Goal: Information Seeking & Learning: Learn about a topic

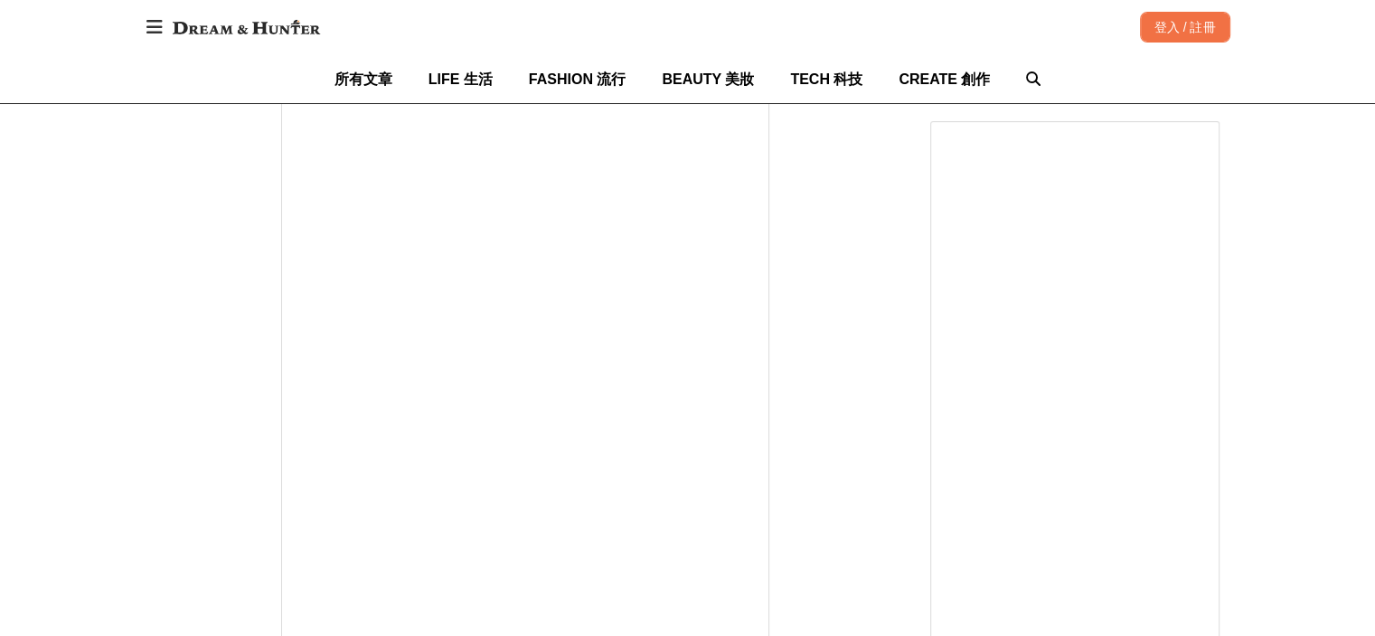
drag, startPoint x: 281, startPoint y: 516, endPoint x: 97, endPoint y: 310, distance: 276.6
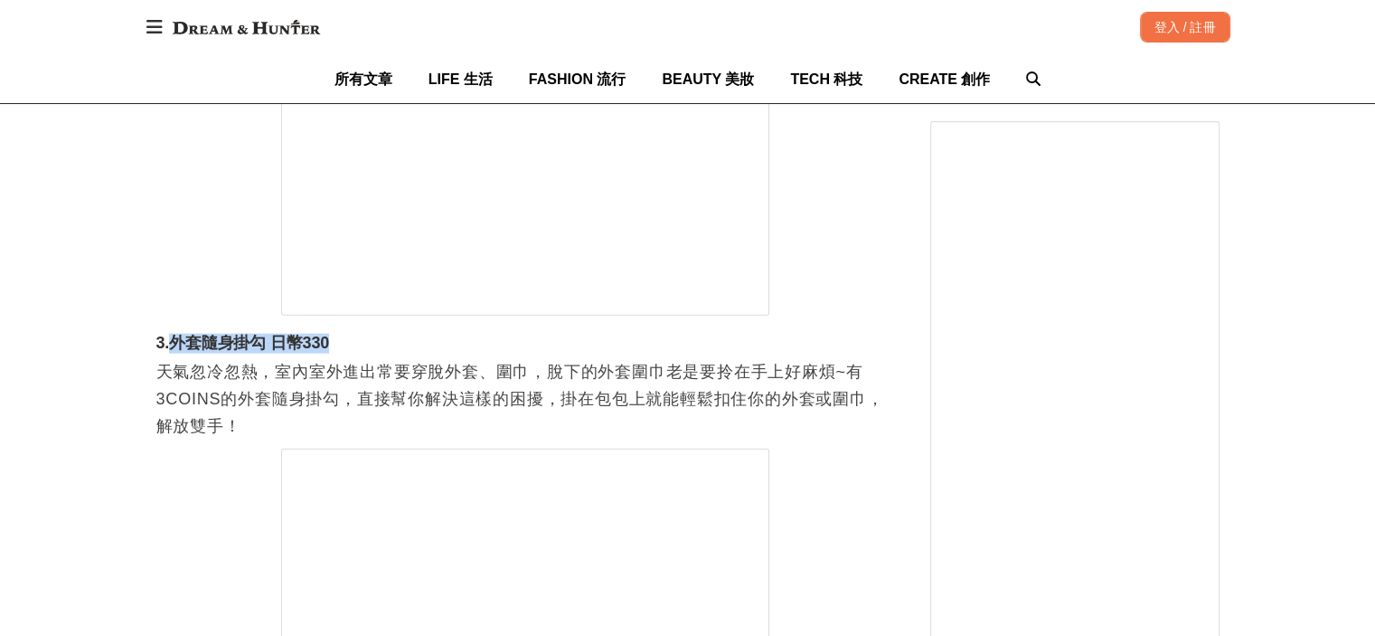
drag, startPoint x: 174, startPoint y: 346, endPoint x: 329, endPoint y: 351, distance: 155.6
click at [329, 351] on h3 "3.外套隨身掛勾 日幣330" at bounding box center [525, 344] width 738 height 20
copy h3 "外套隨身掛勾 日幣330"
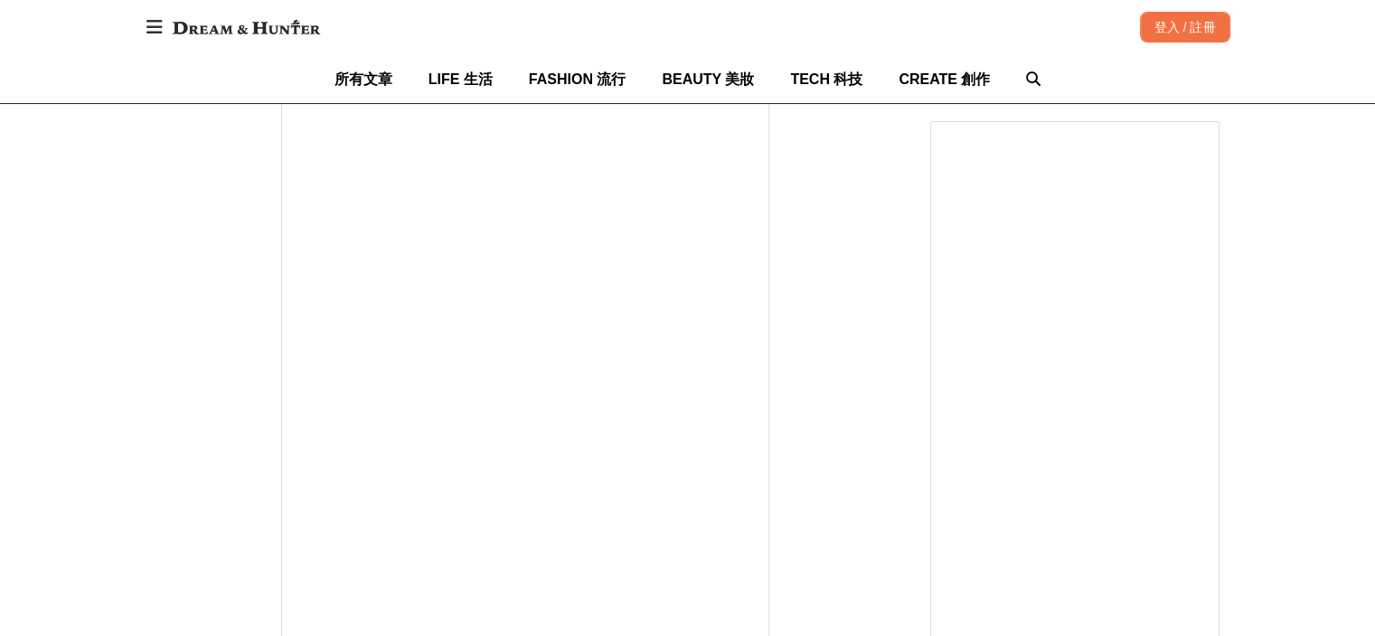
scroll to position [0, 738]
drag, startPoint x: 288, startPoint y: 432, endPoint x: 153, endPoint y: 348, distance: 158.8
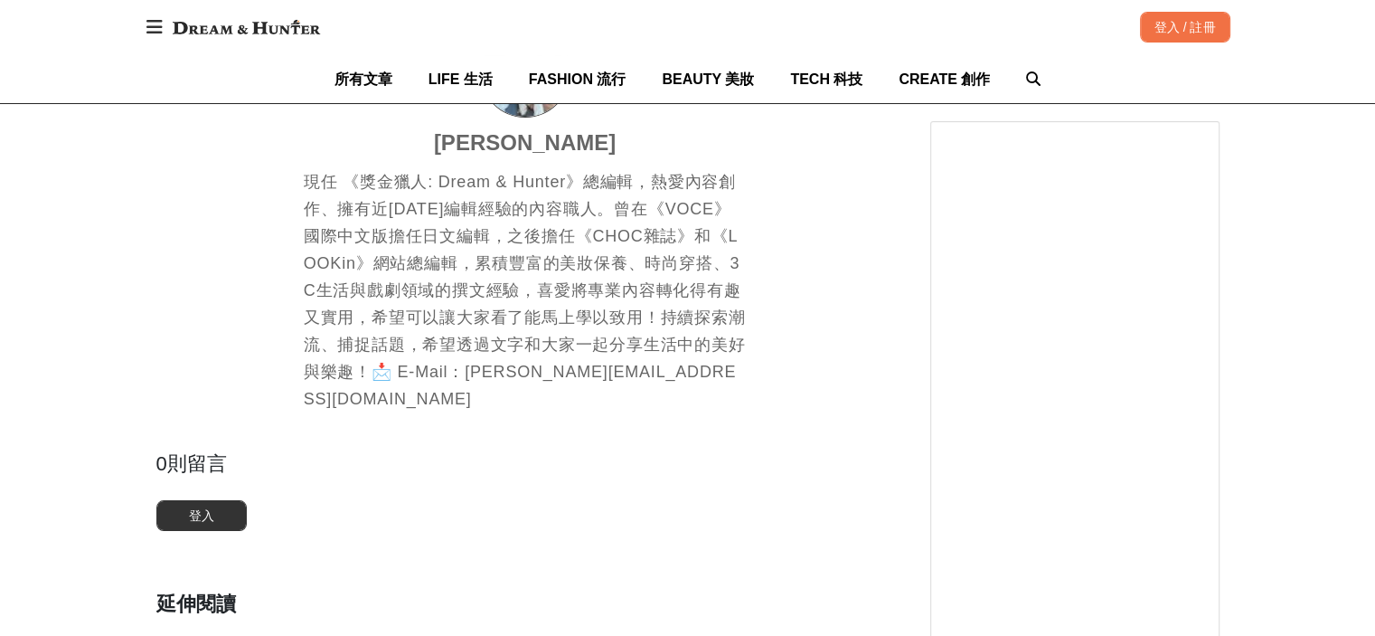
scroll to position [7323, 0]
